Goal: Book appointment/travel/reservation

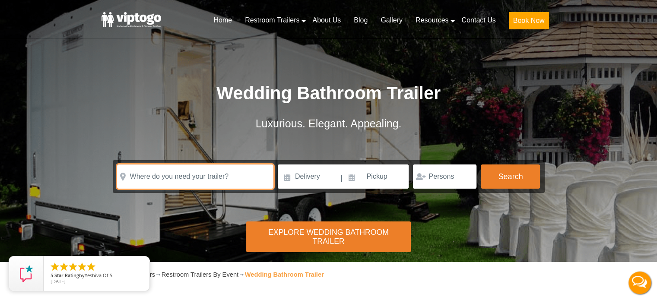
click at [183, 174] on input "text" at bounding box center [195, 177] width 156 height 24
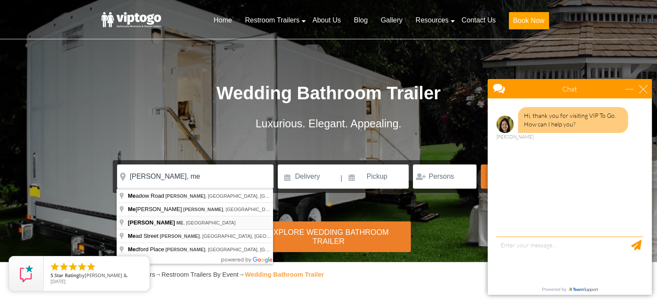
type input "[PERSON_NAME], [GEOGRAPHIC_DATA], [GEOGRAPHIC_DATA]"
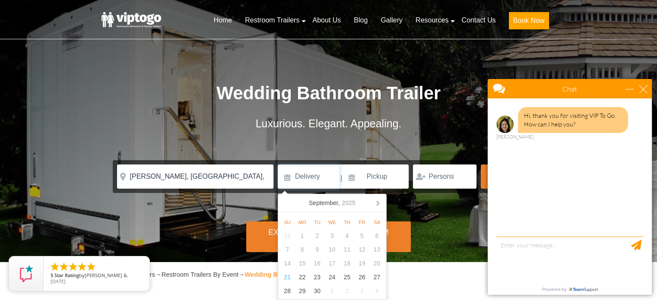
click at [294, 177] on input at bounding box center [309, 177] width 62 height 24
type input "[DATE]"
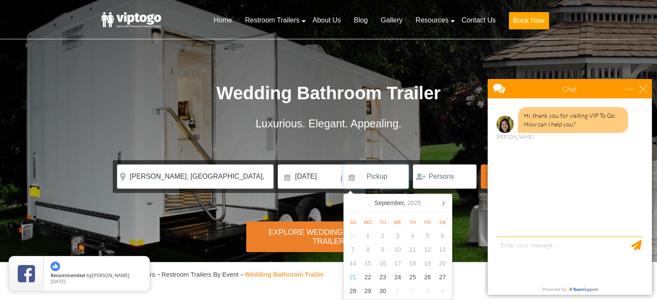
click at [372, 178] on input at bounding box center [377, 177] width 66 height 24
type input "[DATE]"
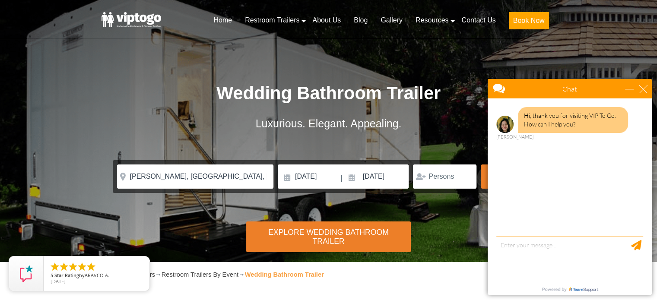
click at [427, 178] on div at bounding box center [445, 177] width 64 height 24
click at [465, 175] on input "185" at bounding box center [445, 177] width 64 height 24
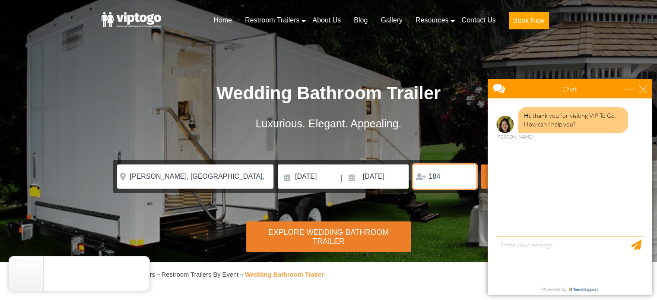
click at [467, 178] on input "184" at bounding box center [445, 177] width 64 height 24
click at [467, 178] on input "183" at bounding box center [445, 177] width 64 height 24
click at [467, 178] on input "182" at bounding box center [445, 177] width 64 height 24
click at [467, 178] on input "181" at bounding box center [445, 177] width 64 height 24
type input "180"
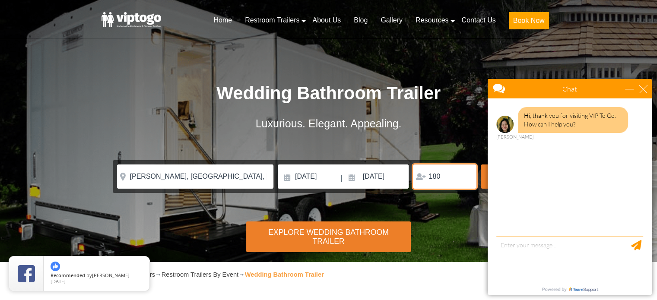
click at [467, 178] on input "180" at bounding box center [445, 177] width 64 height 24
click at [642, 89] on div "close" at bounding box center [643, 89] width 9 height 9
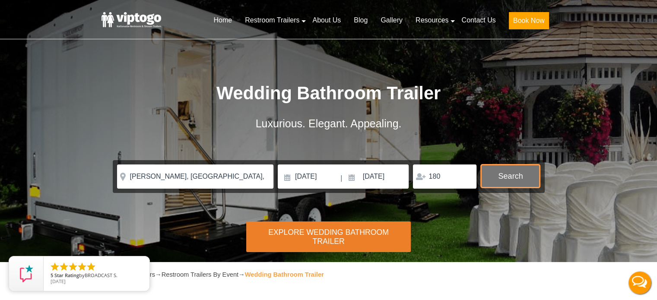
click at [530, 179] on button "Search" at bounding box center [510, 176] width 59 height 23
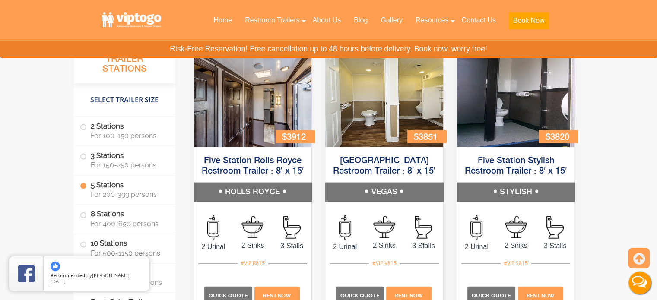
scroll to position [1791, 0]
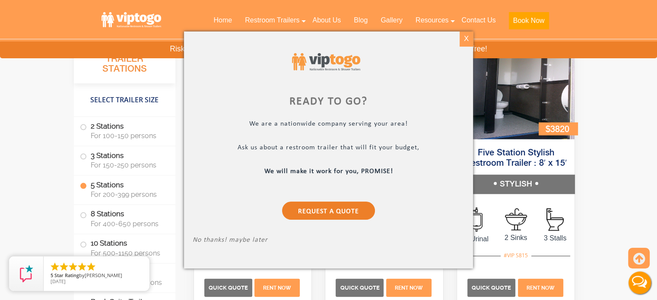
click at [468, 44] on div "X" at bounding box center [466, 39] width 13 height 15
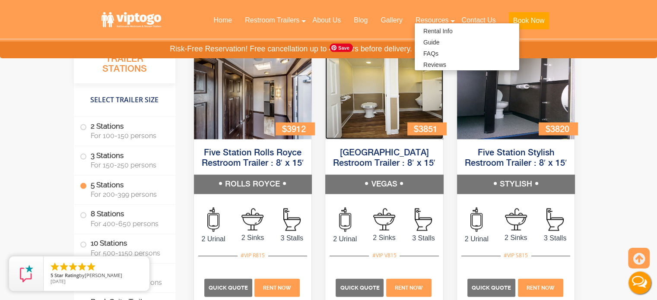
click at [387, 128] on img at bounding box center [384, 89] width 118 height 99
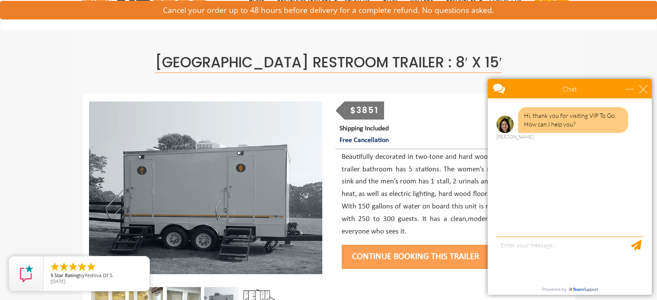
scroll to position [28, 0]
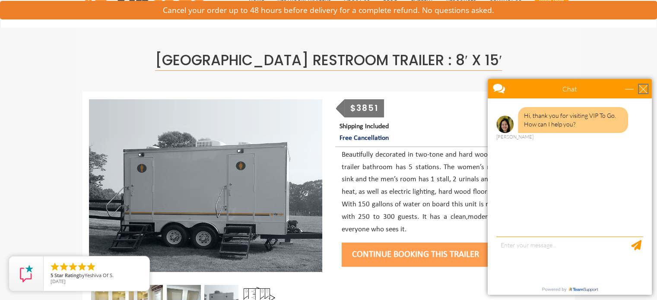
click at [644, 90] on div "close" at bounding box center [643, 89] width 9 height 9
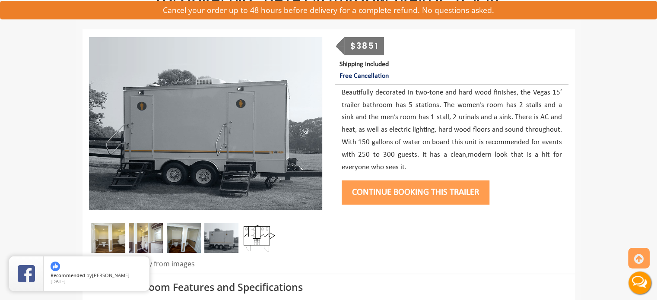
scroll to position [0, 0]
